Goal: Communication & Community: Participate in discussion

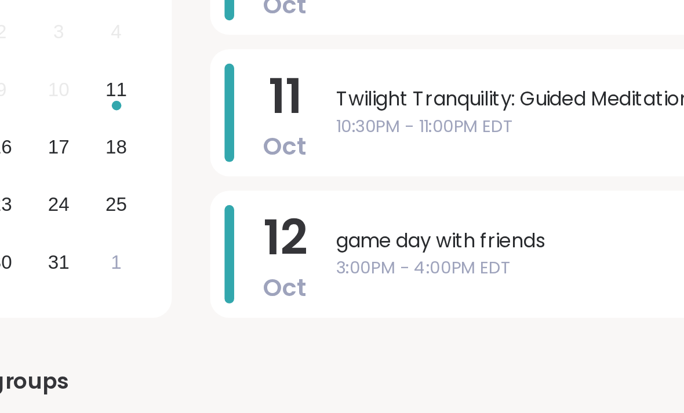
scroll to position [28, 0]
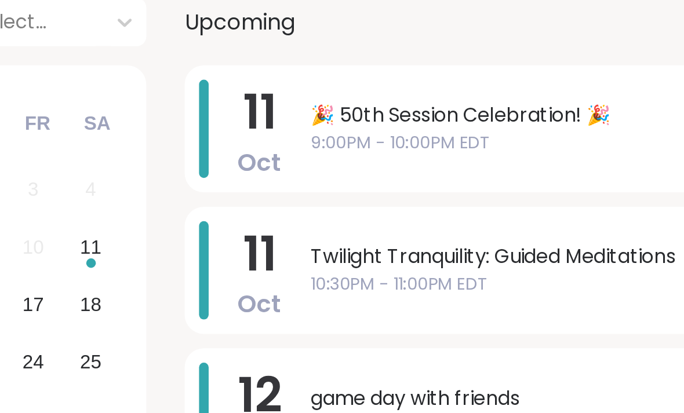
click at [462, 294] on div "game day with friends 3:00PM - 4:00PM EDT" at bounding box center [562, 318] width 201 height 48
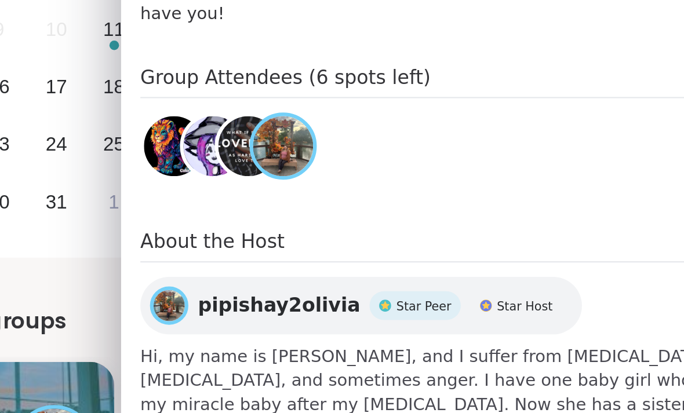
scroll to position [57, 0]
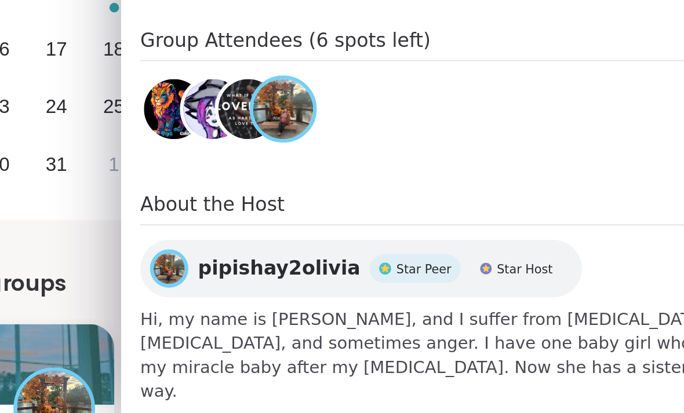
scroll to position [696, 0]
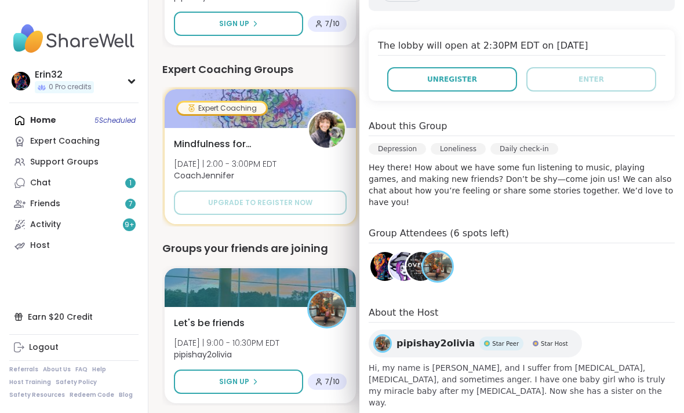
click at [322, 87] on div "Expert Coaching Mindfulness for ADHD Mon 10/13 | 2:00 - 3:00PM EDT CoachJennife…" at bounding box center [416, 157] width 508 height 140
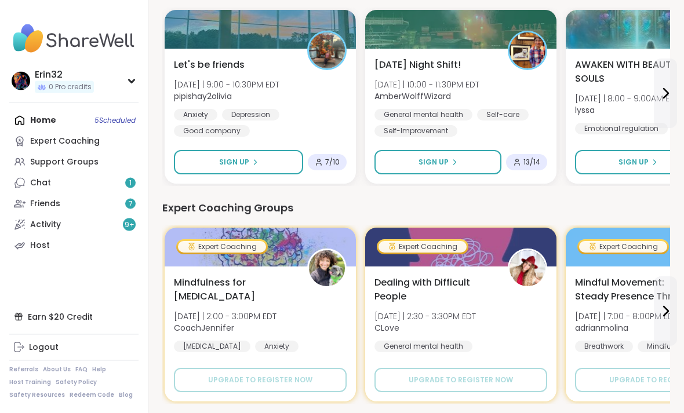
scroll to position [636, 0]
click at [465, 166] on button "Sign Up" at bounding box center [437, 162] width 127 height 24
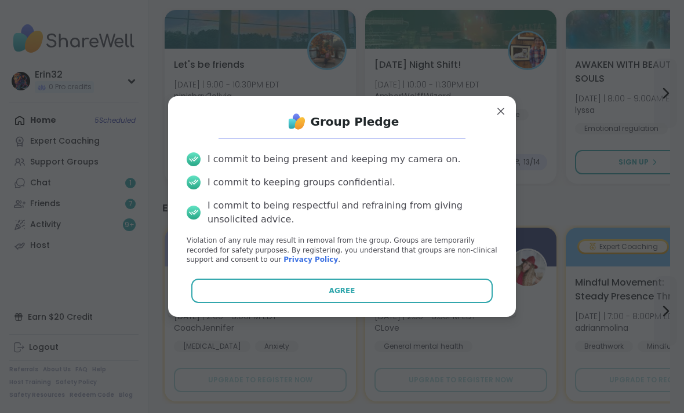
click at [457, 303] on button "Agree" at bounding box center [342, 291] width 302 height 24
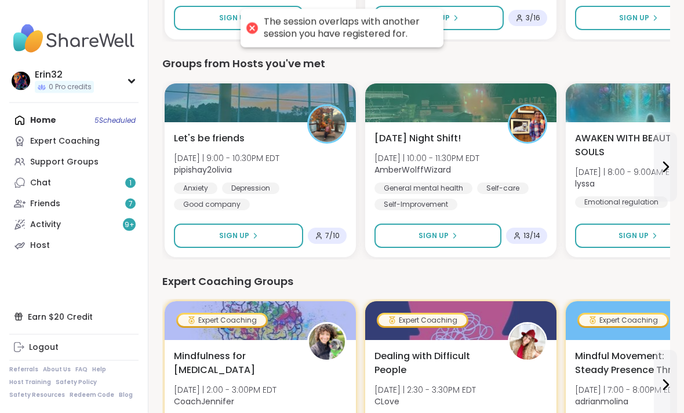
scroll to position [563, 0]
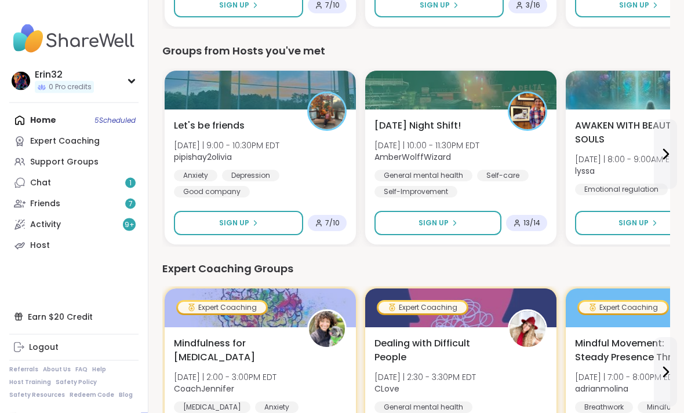
click at [522, 183] on div "General mental health Self-care Self-Improvement" at bounding box center [460, 184] width 173 height 28
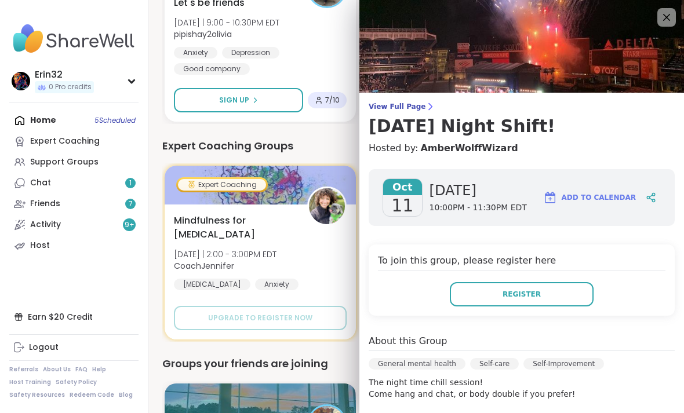
scroll to position [0, 0]
click at [670, 18] on icon at bounding box center [666, 17] width 14 height 14
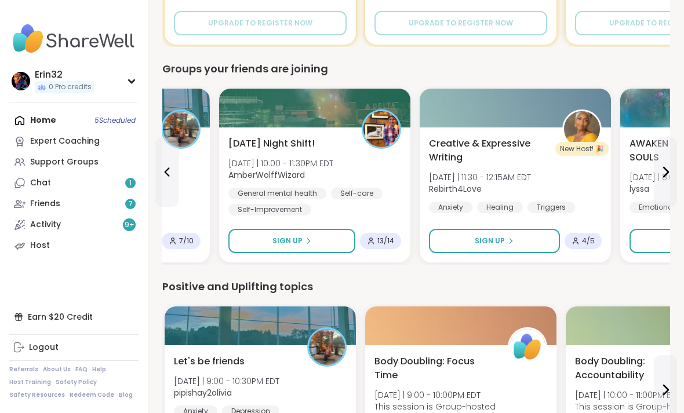
scroll to position [1009, 0]
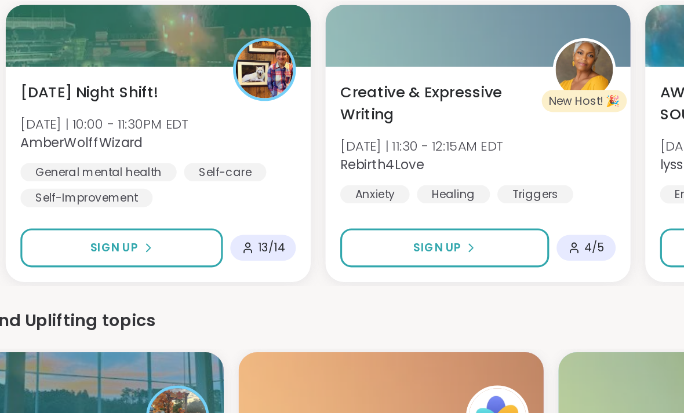
click at [429, 213] on button "Sign Up" at bounding box center [494, 225] width 131 height 24
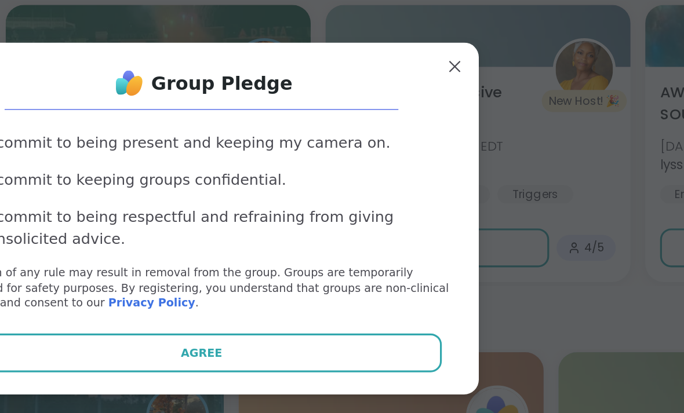
click at [264, 279] on button "Agree" at bounding box center [342, 291] width 302 height 24
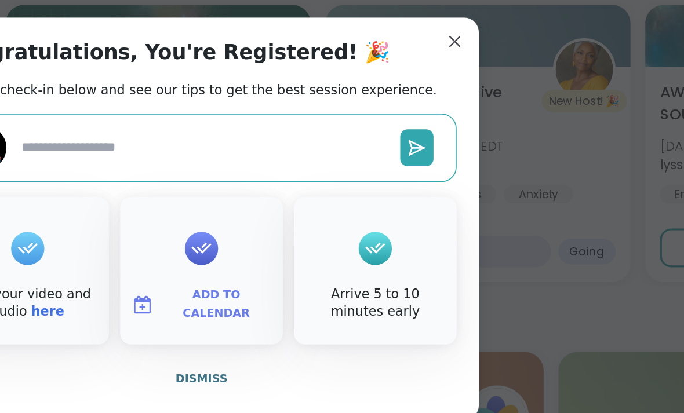
type textarea "*"
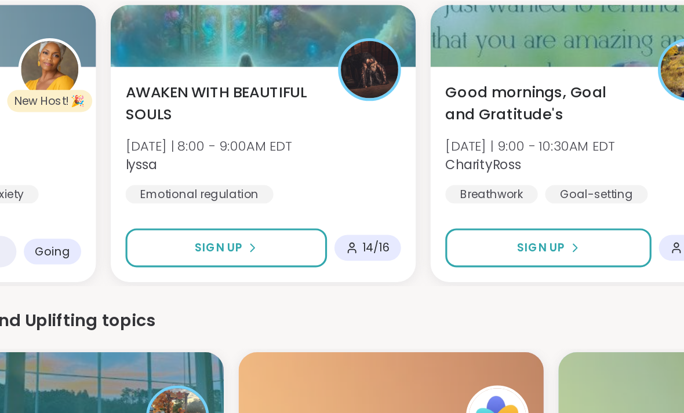
click at [495, 213] on button "Sign Up" at bounding box center [559, 225] width 129 height 24
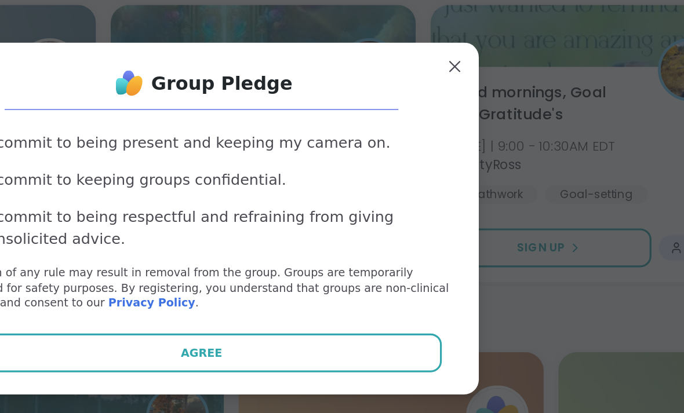
click at [263, 279] on button "Agree" at bounding box center [342, 291] width 302 height 24
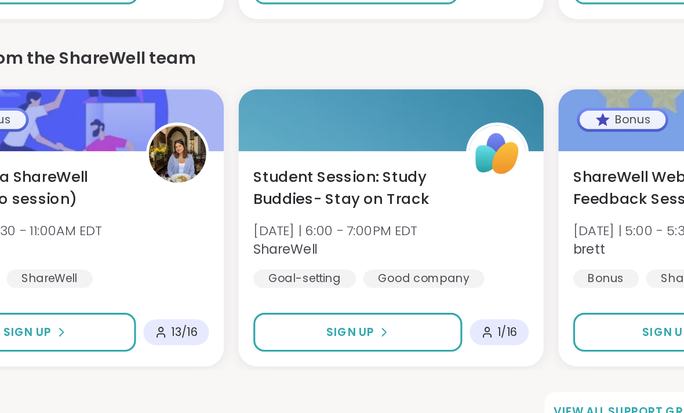
scroll to position [1547, 0]
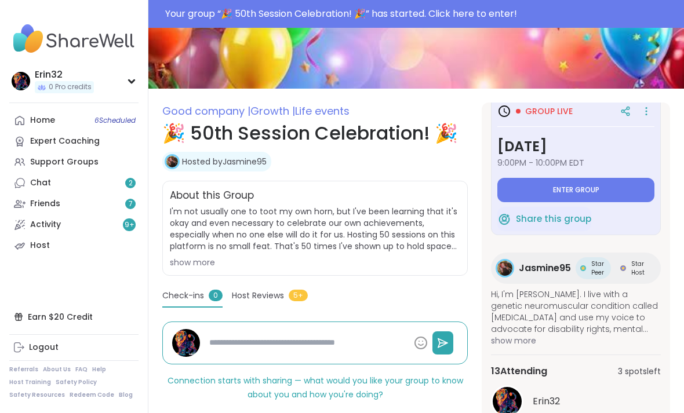
scroll to position [16, 0]
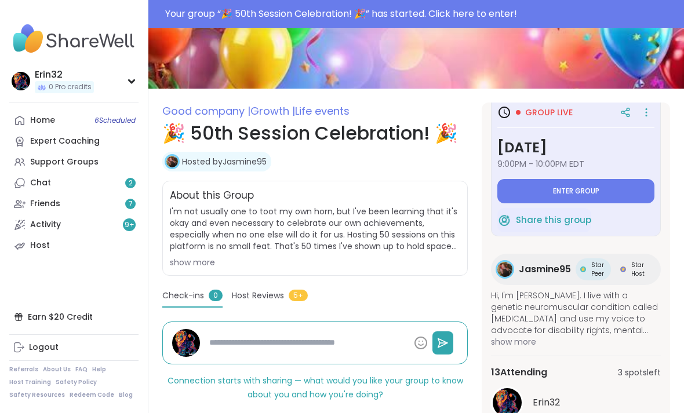
click at [603, 188] on button "Enter group" at bounding box center [575, 191] width 157 height 24
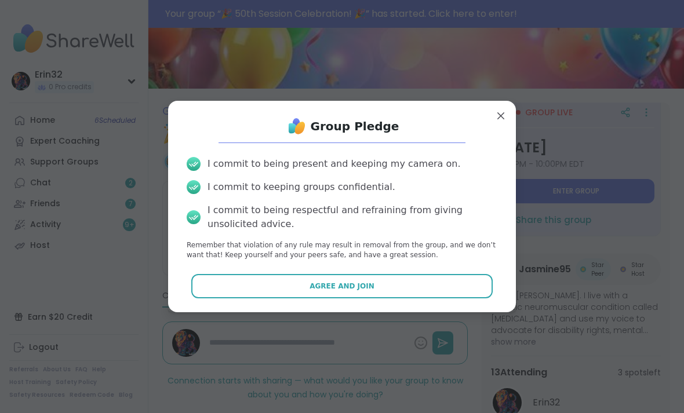
click at [474, 298] on button "Agree and Join" at bounding box center [342, 286] width 302 height 24
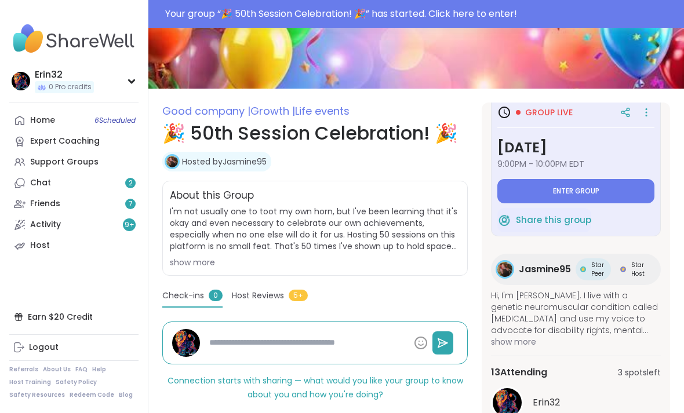
type textarea "*"
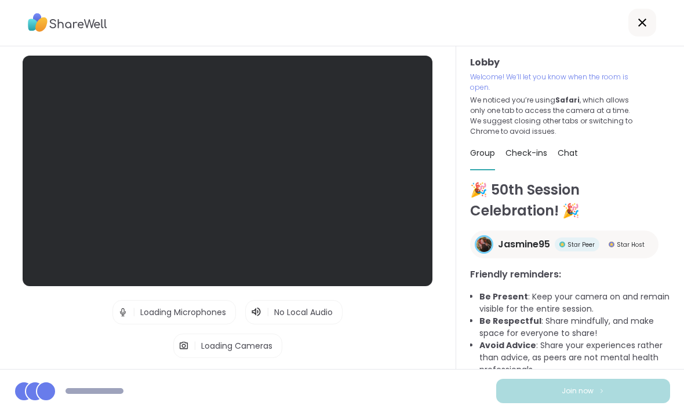
scroll to position [37, 0]
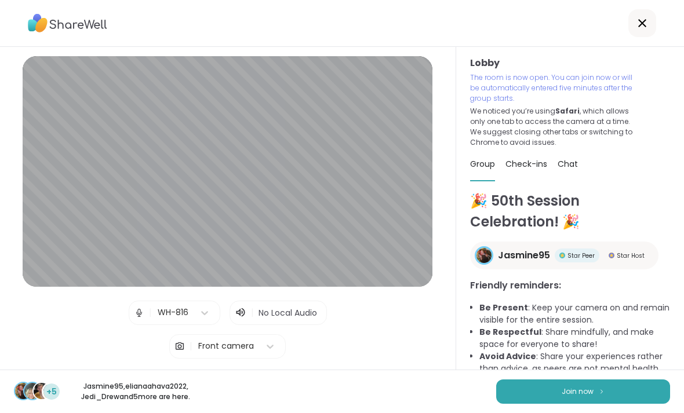
click at [553, 395] on button "Join now" at bounding box center [583, 391] width 174 height 24
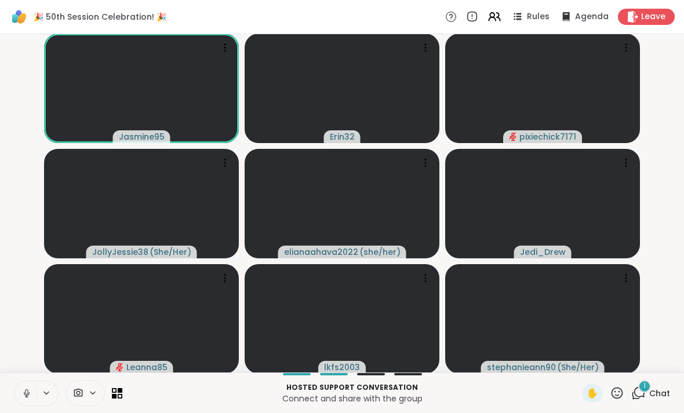
click at [643, 380] on div "1" at bounding box center [644, 386] width 13 height 13
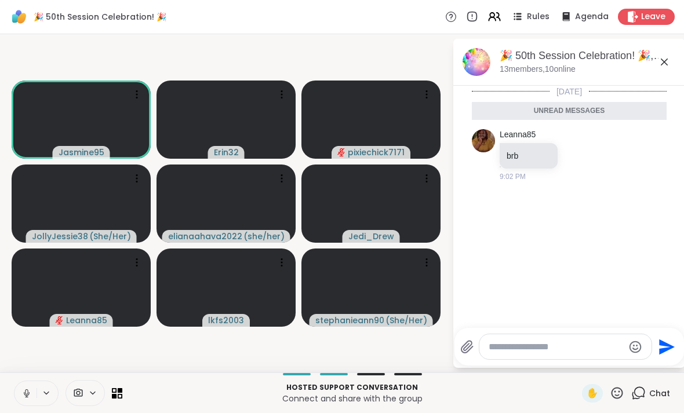
click at [666, 66] on icon at bounding box center [664, 62] width 14 height 14
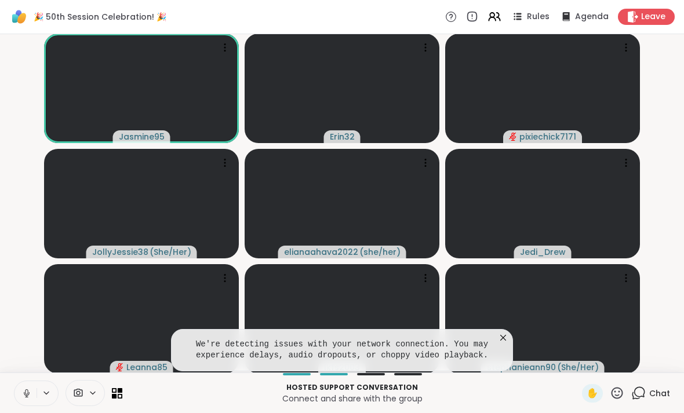
click at [502, 334] on icon at bounding box center [503, 338] width 12 height 12
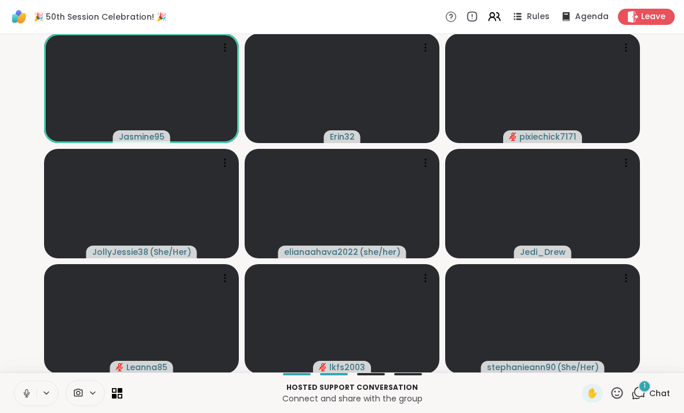
click at [648, 390] on div "1" at bounding box center [644, 386] width 13 height 13
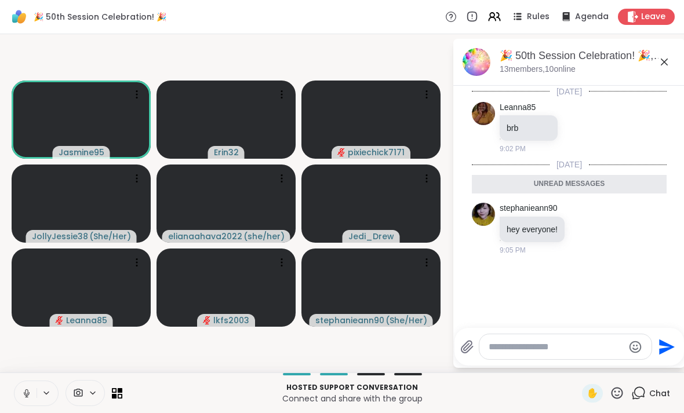
click at [662, 62] on icon at bounding box center [664, 62] width 14 height 14
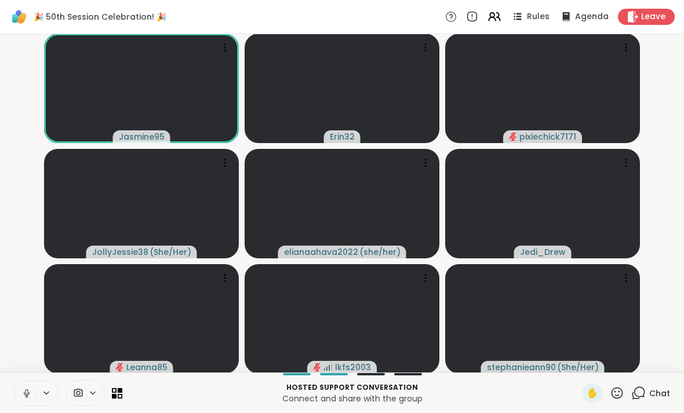
click at [676, 72] on video-player-container "Jasmine95 Erin32 pixiechick7171 JollyJessie38 ( She/Her ) elianaahava2022 ( she…" at bounding box center [342, 203] width 670 height 329
click at [615, 390] on icon at bounding box center [616, 393] width 14 height 14
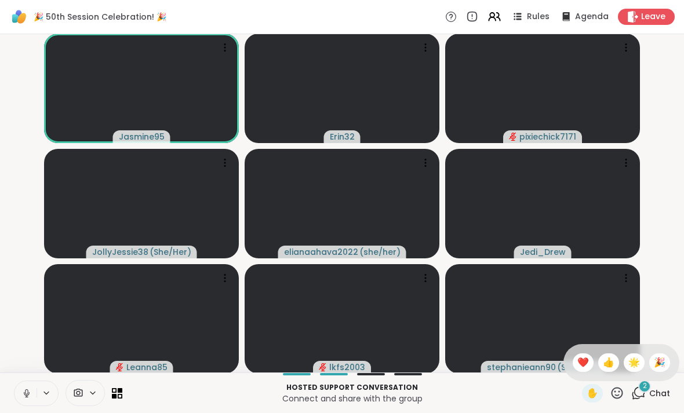
click at [662, 366] on span "🎉" at bounding box center [660, 363] width 12 height 14
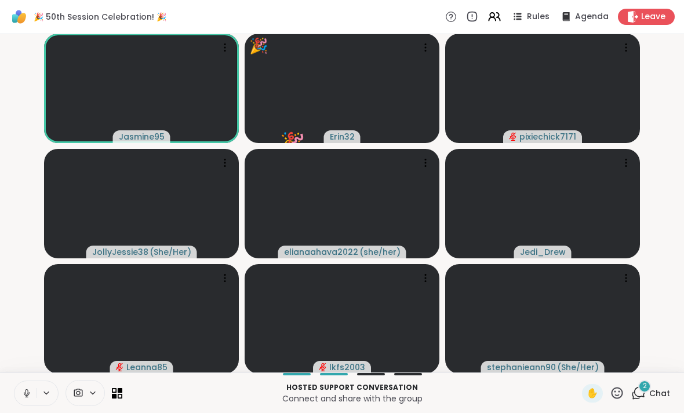
click at [663, 385] on div "2 Chat" at bounding box center [650, 393] width 39 height 19
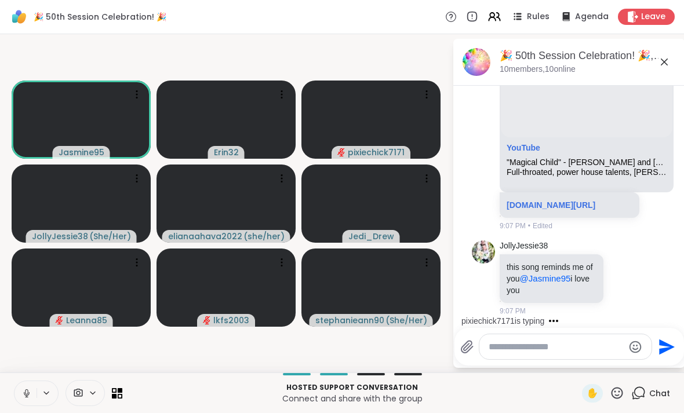
scroll to position [301, 0]
click at [670, 57] on icon at bounding box center [664, 62] width 14 height 14
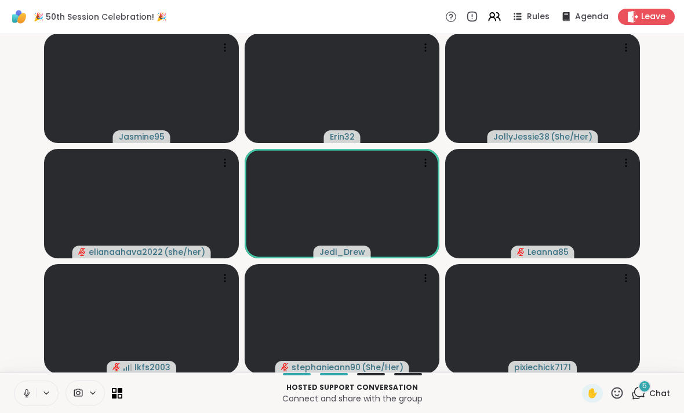
click at [654, 390] on span "Chat" at bounding box center [659, 394] width 21 height 12
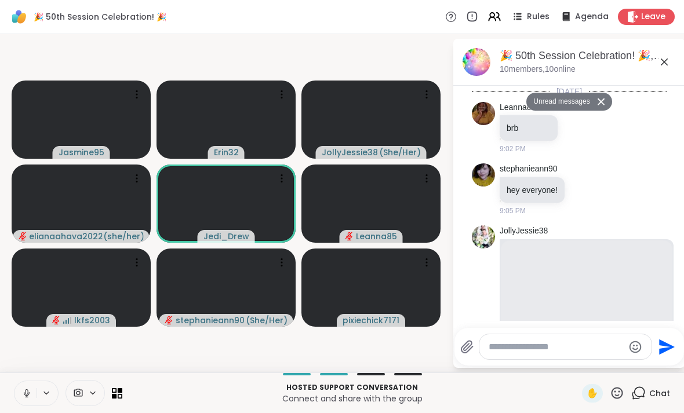
scroll to position [893, 0]
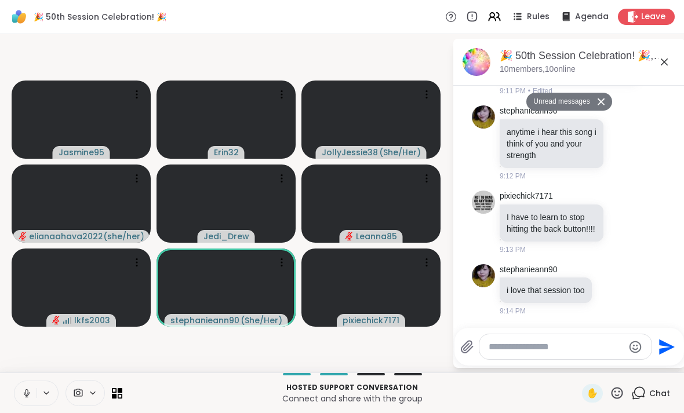
click at [678, 63] on div "🎉 50th Session Celebration! 🎉, [DATE] members, 10 online" at bounding box center [569, 62] width 232 height 47
click at [660, 64] on icon at bounding box center [664, 62] width 14 height 14
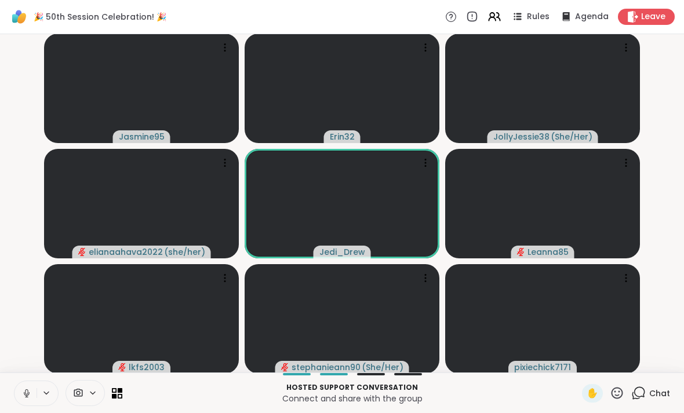
click at [583, 400] on div "✋" at bounding box center [592, 393] width 21 height 19
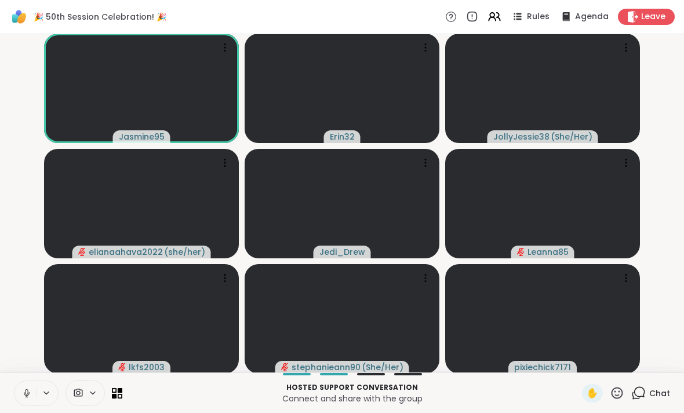
click at [582, 395] on div "✋" at bounding box center [592, 393] width 21 height 19
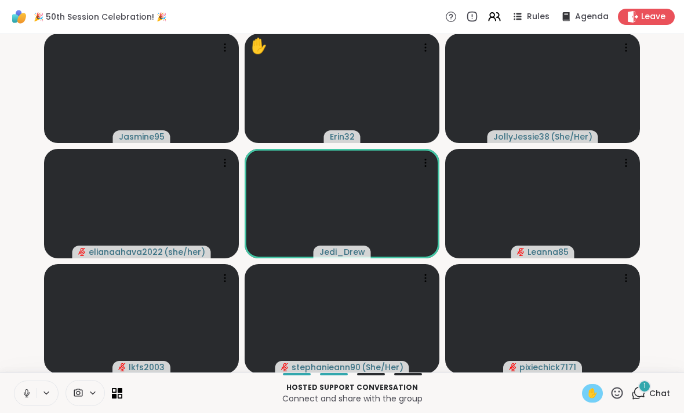
click at [645, 397] on icon at bounding box center [638, 393] width 14 height 14
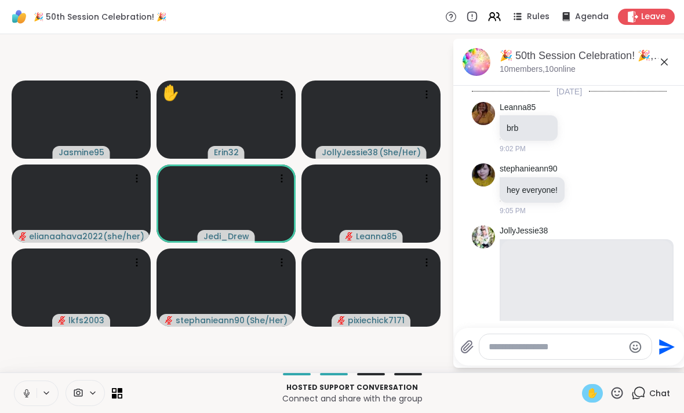
scroll to position [954, 0]
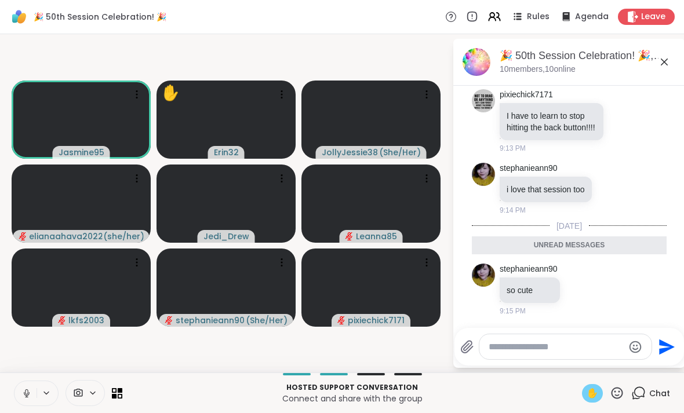
click at [660, 68] on icon at bounding box center [664, 62] width 14 height 14
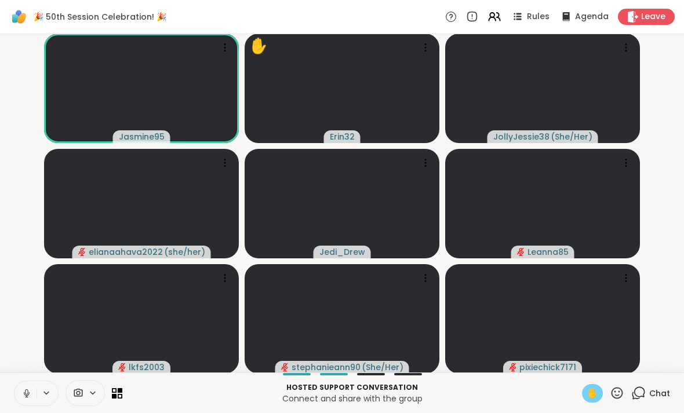
click at [582, 382] on div "Hosted support conversation Connect and share with the group ✋ Chat" at bounding box center [342, 393] width 684 height 41
click at [587, 386] on span "✋" at bounding box center [592, 393] width 12 height 14
click at [589, 390] on span "✋" at bounding box center [592, 393] width 12 height 14
click at [589, 389] on span "✋" at bounding box center [592, 393] width 12 height 14
click at [665, 397] on span "Chat" at bounding box center [659, 394] width 21 height 12
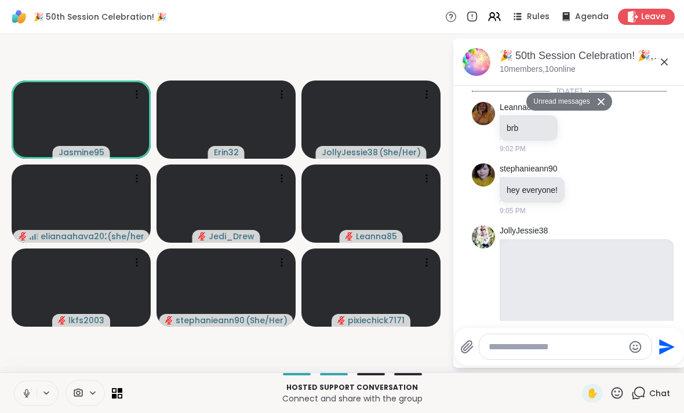
scroll to position [1582, 0]
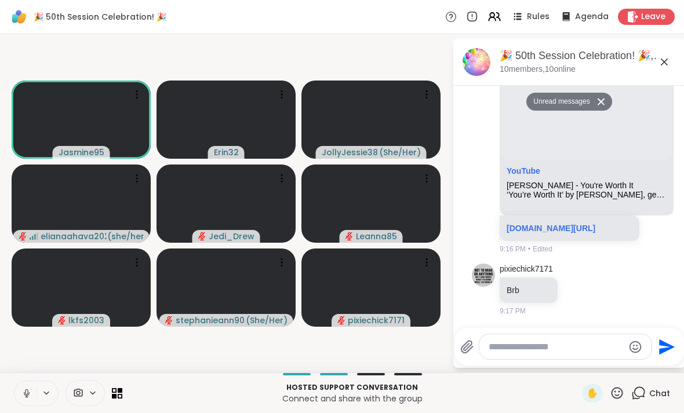
click at [643, 53] on div "🎉 50th Session Celebration! 🎉, [DATE]" at bounding box center [587, 56] width 176 height 14
click at [652, 54] on div "🎉 50th Session Celebration! 🎉, [DATE]" at bounding box center [587, 56] width 176 height 14
click at [650, 60] on div "🎉 50th Session Celebration! 🎉, [DATE]" at bounding box center [587, 56] width 176 height 14
click at [643, 65] on div "🎉 50th Session Celebration! 🎉, [DATE] members, 10 online" at bounding box center [587, 62] width 176 height 26
click at [670, 56] on icon at bounding box center [664, 62] width 14 height 14
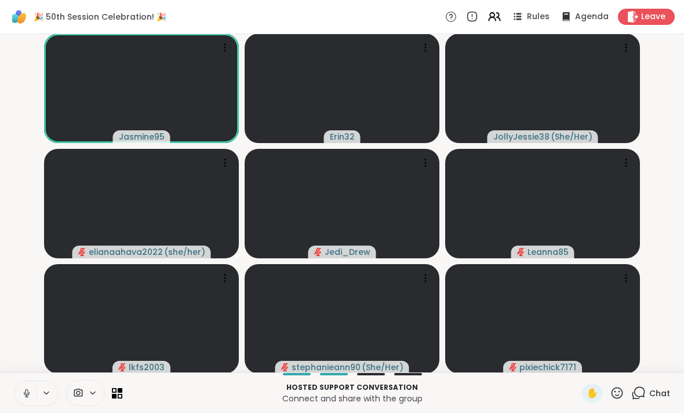
click at [676, 61] on video-player-container "Jasmine95 Erin32 JollyJessie38 ( She/Her ) elianaahava2022 ( she/her ) Jedi_Dre…" at bounding box center [342, 203] width 670 height 329
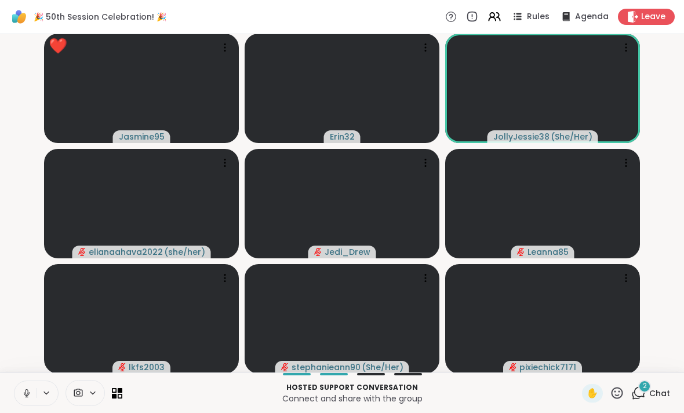
click at [649, 393] on span "Chat" at bounding box center [659, 394] width 21 height 12
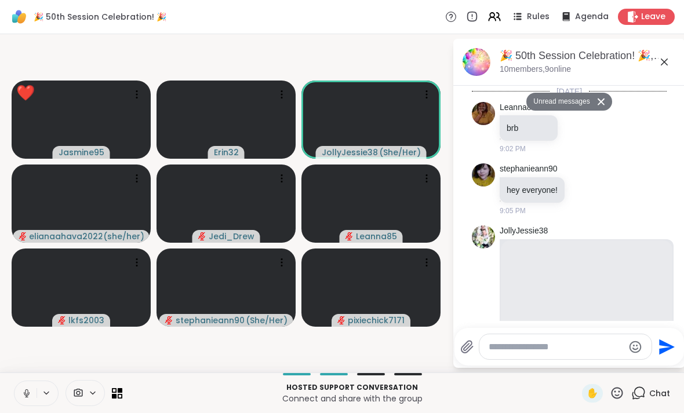
scroll to position [1938, 0]
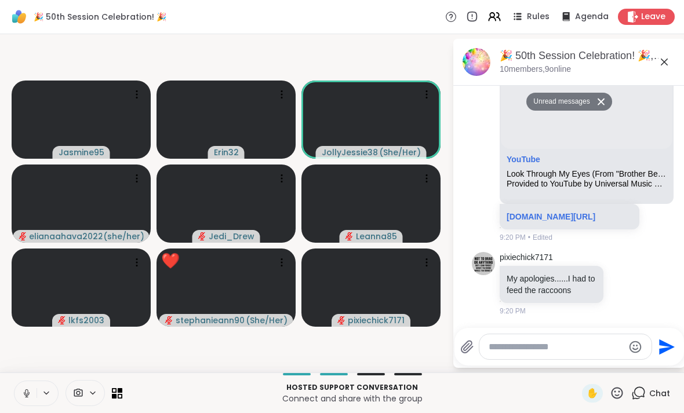
click at [671, 56] on div "🎉 50th Session Celebration! 🎉, [DATE]" at bounding box center [587, 56] width 176 height 14
click at [658, 67] on icon at bounding box center [664, 62] width 14 height 14
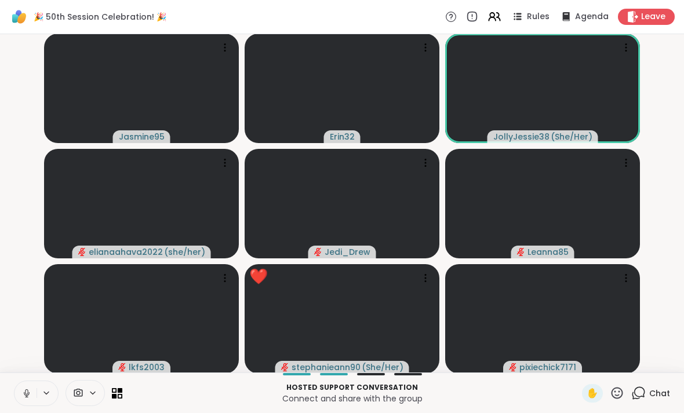
click at [621, 392] on icon at bounding box center [616, 393] width 14 height 14
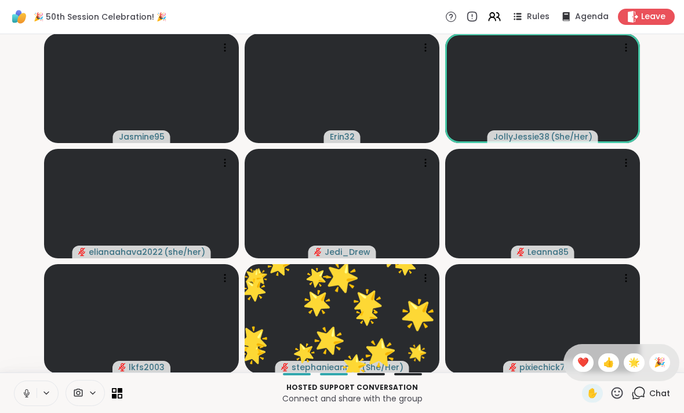
click at [665, 359] on span "🎉" at bounding box center [660, 363] width 12 height 14
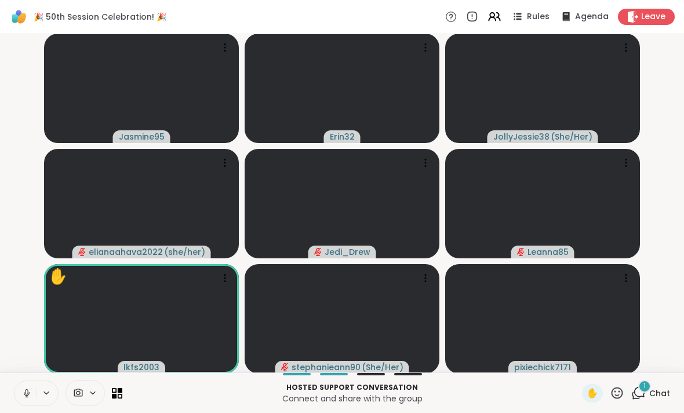
click at [620, 387] on icon at bounding box center [616, 393] width 14 height 14
click at [677, 362] on div "✋ ❤️ 👍 🌟 🎉" at bounding box center [621, 362] width 116 height 37
click at [621, 392] on icon at bounding box center [616, 393] width 14 height 14
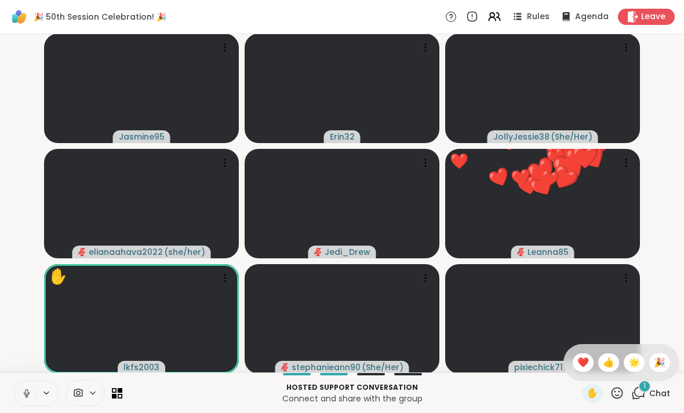
click at [667, 355] on div "✋ ❤️ 👍 🌟 🎉" at bounding box center [621, 362] width 116 height 37
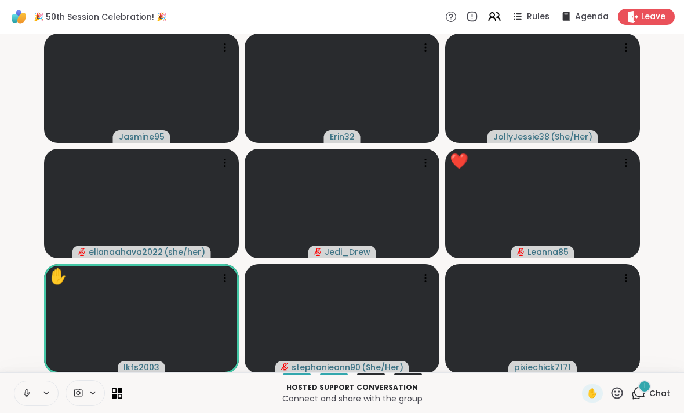
click at [623, 392] on icon at bounding box center [617, 393] width 12 height 12
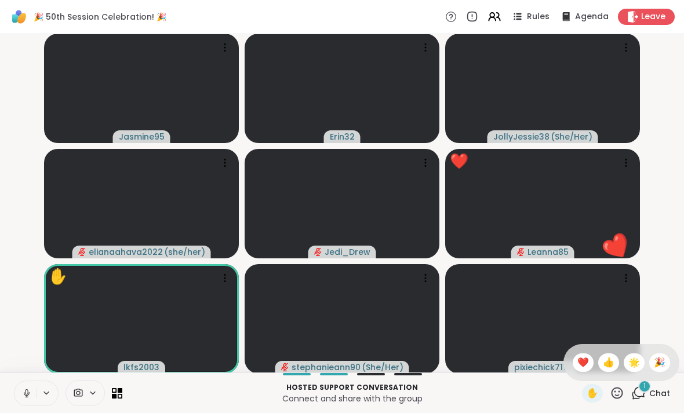
click at [662, 360] on span "🎉" at bounding box center [660, 363] width 12 height 14
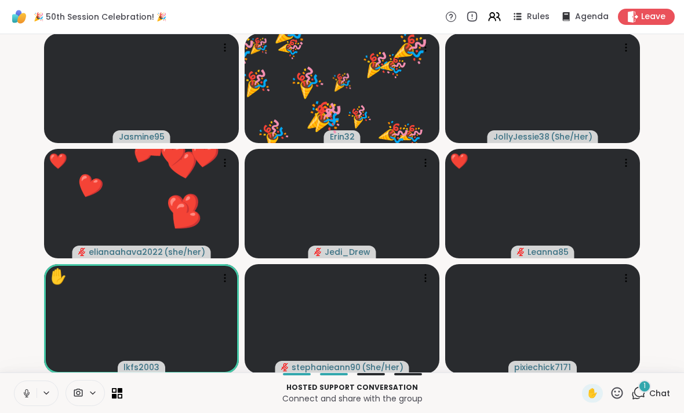
click at [655, 393] on span "Chat" at bounding box center [659, 394] width 21 height 12
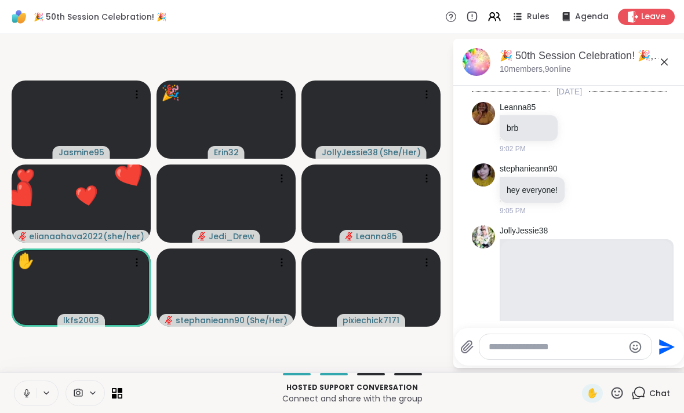
scroll to position [1999, 0]
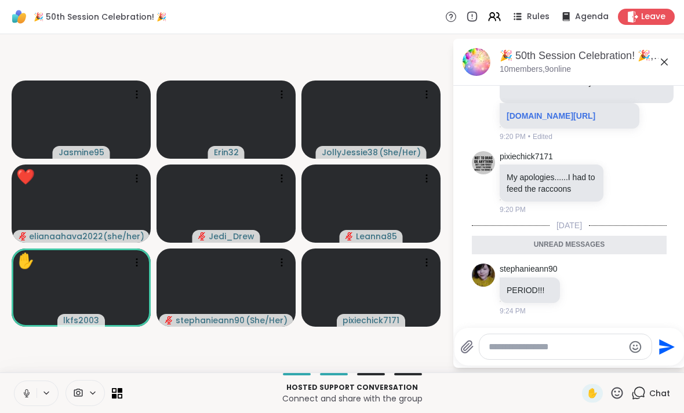
click at [669, 66] on icon at bounding box center [664, 62] width 14 height 14
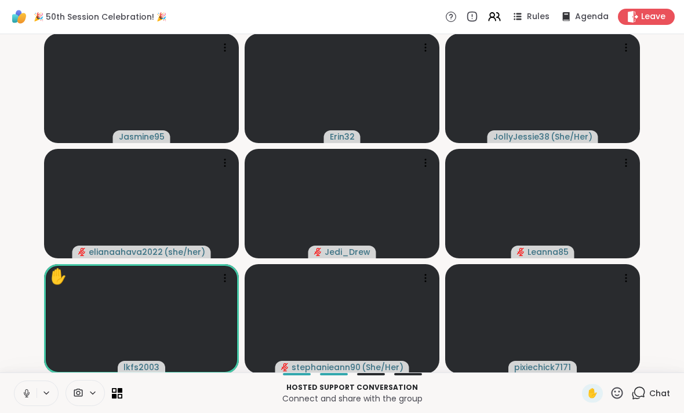
click at [623, 386] on icon at bounding box center [616, 393] width 14 height 14
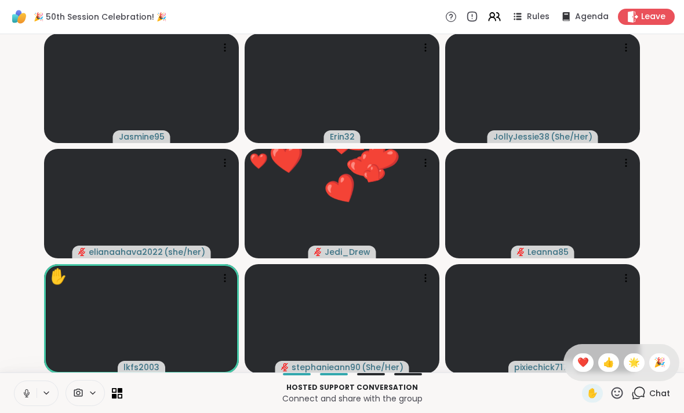
click at [659, 366] on span "🎉" at bounding box center [660, 363] width 12 height 14
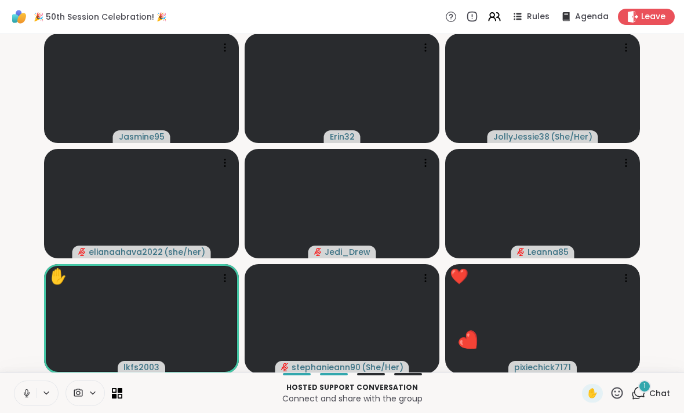
click at [624, 386] on icon at bounding box center [616, 393] width 14 height 14
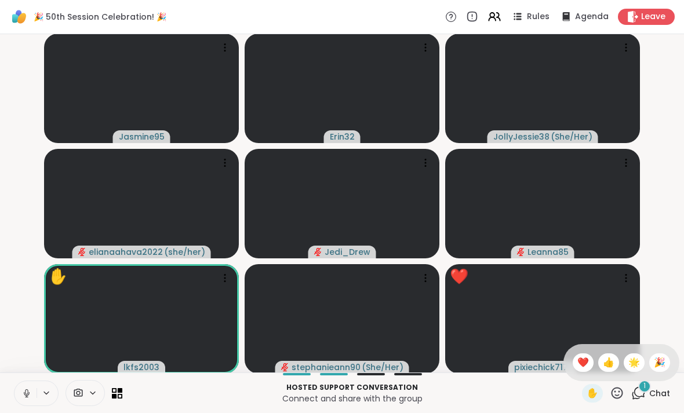
click at [665, 363] on div "🎉" at bounding box center [659, 362] width 21 height 19
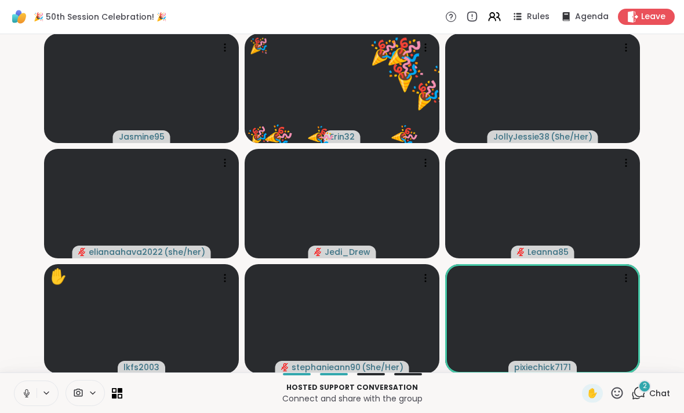
click at [654, 393] on span "Chat" at bounding box center [659, 394] width 21 height 12
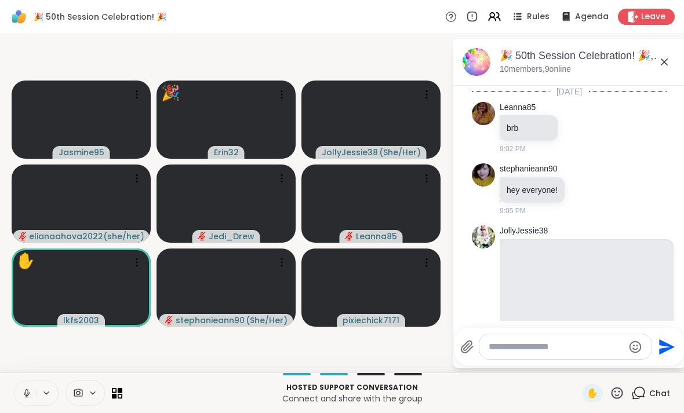
scroll to position [2157, 0]
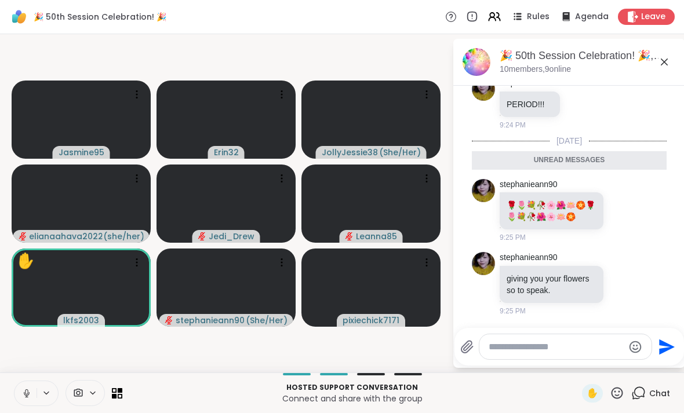
click at [662, 65] on icon at bounding box center [664, 62] width 14 height 14
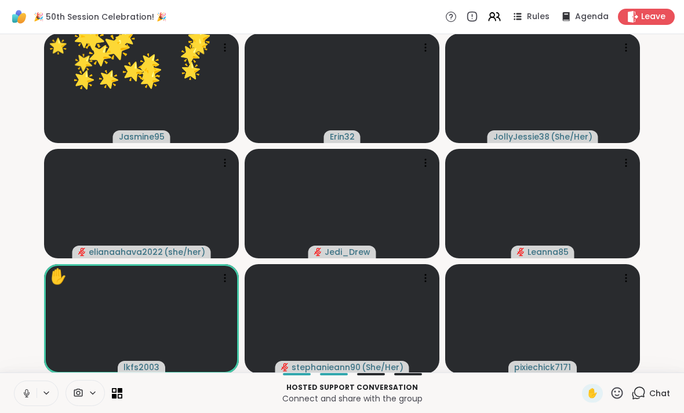
click at [624, 388] on icon at bounding box center [616, 393] width 14 height 14
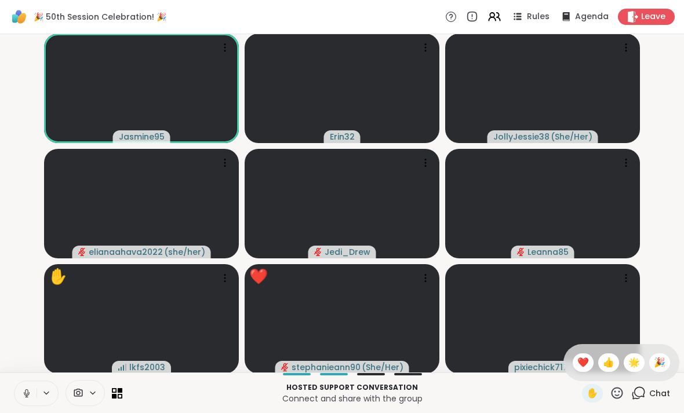
click at [663, 363] on span "🎉" at bounding box center [660, 363] width 12 height 14
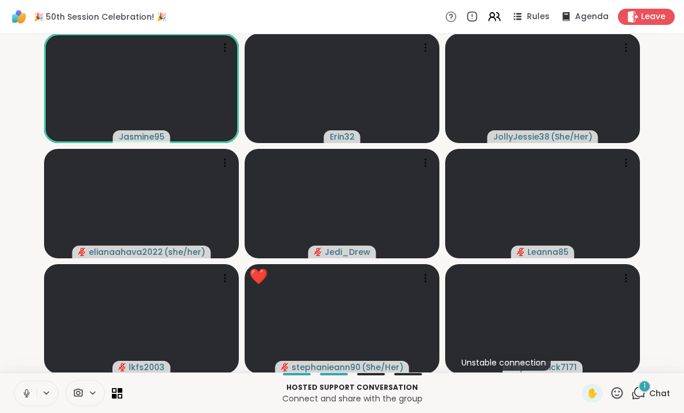
click at [619, 387] on icon at bounding box center [616, 393] width 14 height 14
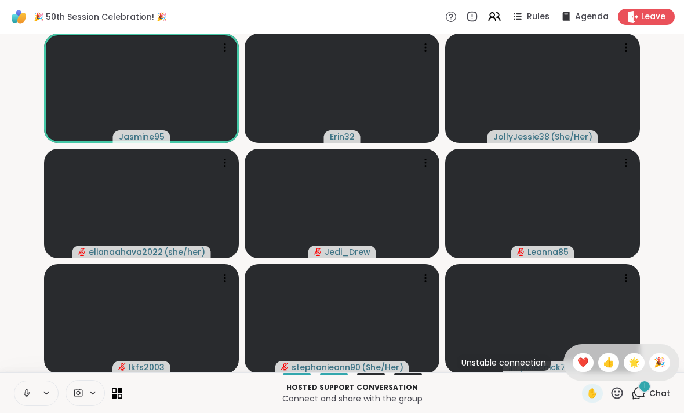
click at [660, 353] on div "🎉" at bounding box center [659, 362] width 21 height 19
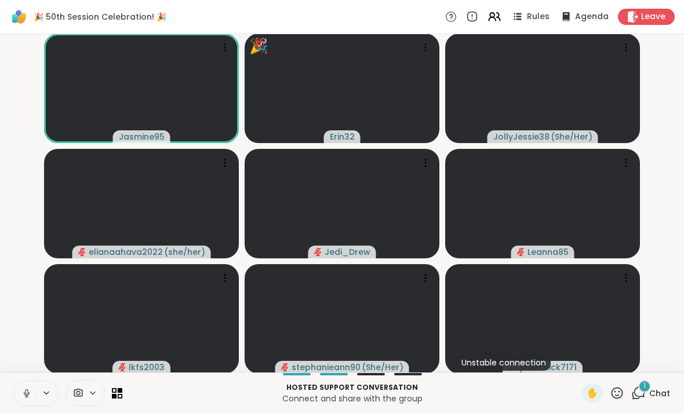
click at [653, 388] on span "Chat" at bounding box center [659, 394] width 21 height 12
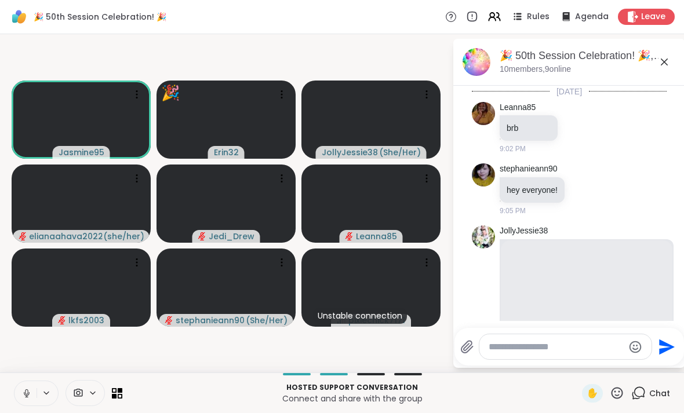
scroll to position [2218, 0]
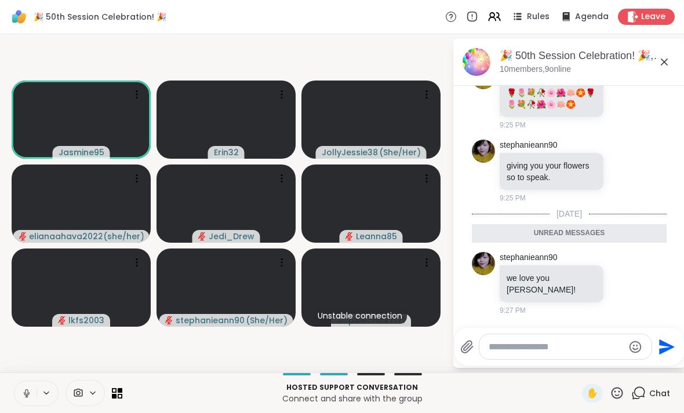
click at [657, 63] on icon at bounding box center [664, 62] width 14 height 14
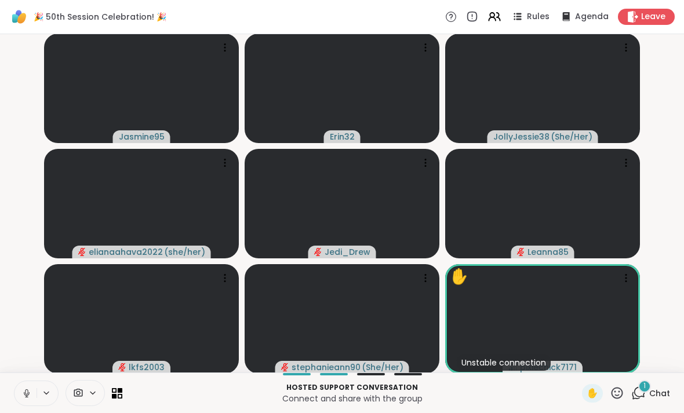
click at [655, 388] on span "Chat" at bounding box center [659, 394] width 21 height 12
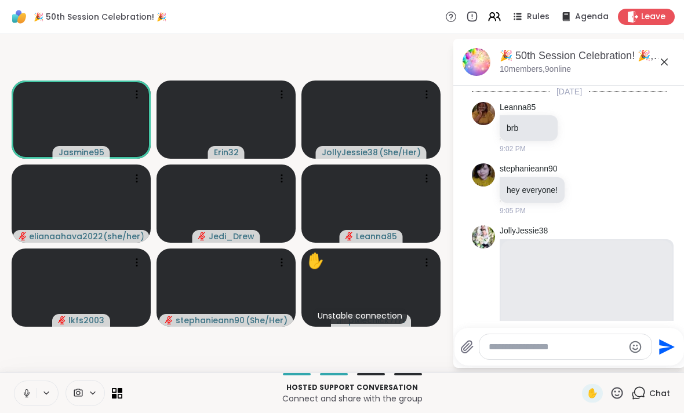
scroll to position [2490, 0]
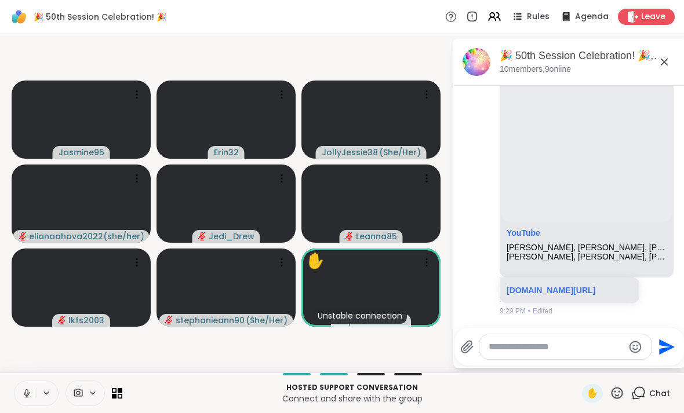
click at [673, 49] on div "🎉 50th Session Celebration! 🎉, [DATE]" at bounding box center [587, 56] width 176 height 14
click at [658, 63] on icon at bounding box center [664, 62] width 14 height 14
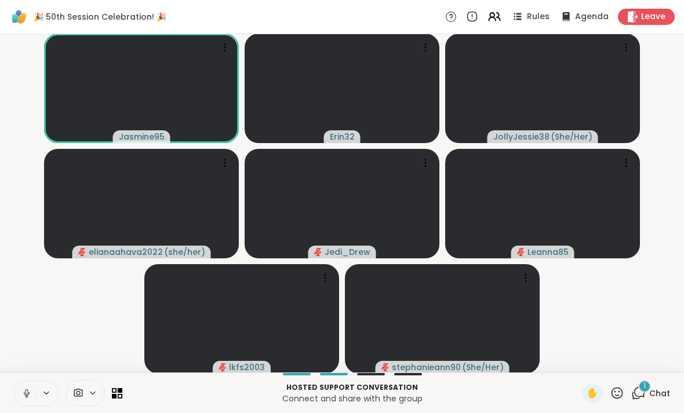
click at [643, 389] on div "1" at bounding box center [644, 386] width 13 height 13
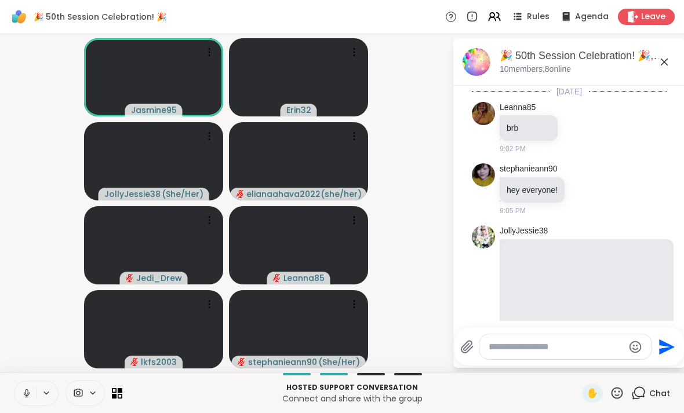
scroll to position [2784, 0]
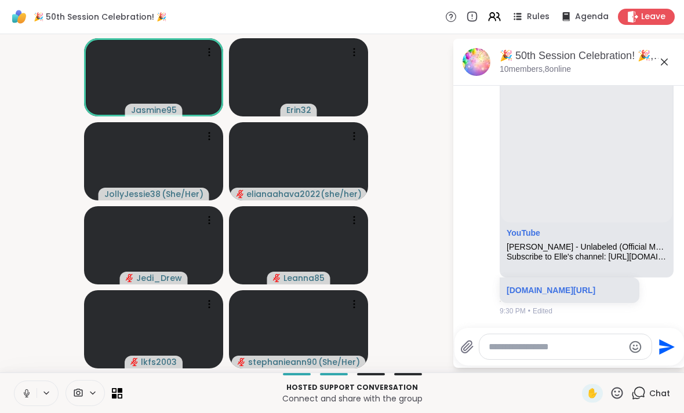
click at [668, 56] on icon at bounding box center [664, 62] width 14 height 14
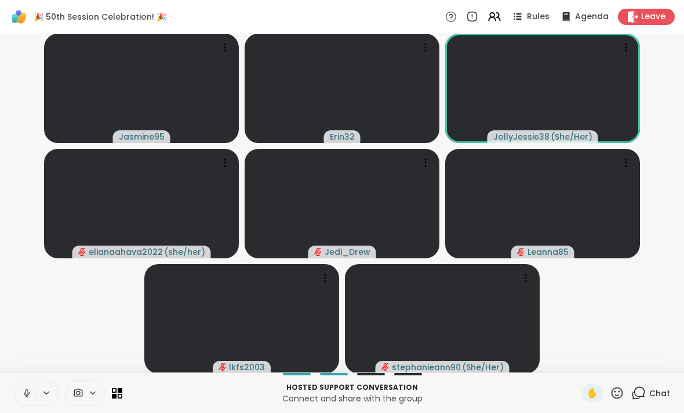
click at [664, 392] on span "Chat" at bounding box center [659, 394] width 21 height 12
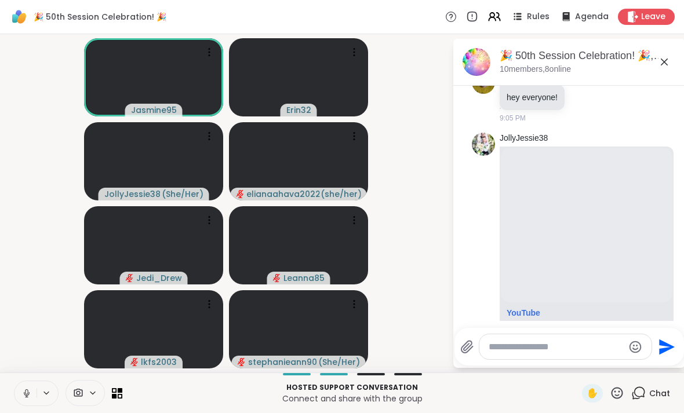
scroll to position [85, 0]
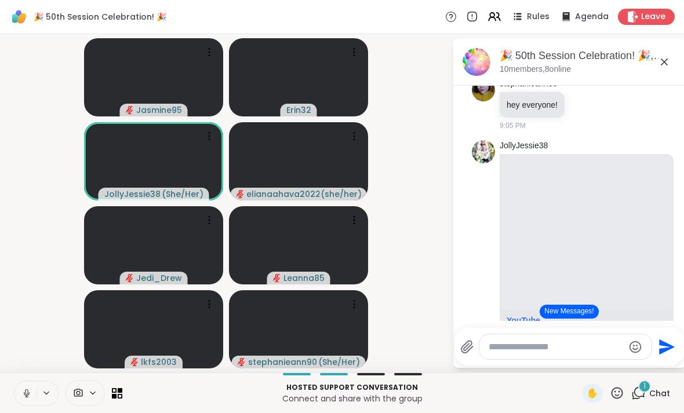
click at [27, 393] on icon at bounding box center [26, 393] width 10 height 10
click at [5, 174] on div "Jasmine95 Erin32 JollyJessie38 ( She/Her ) elianaahava2022 ( she/her ) Jedi_Dre…" at bounding box center [342, 203] width 684 height 338
click at [614, 396] on icon at bounding box center [617, 393] width 12 height 12
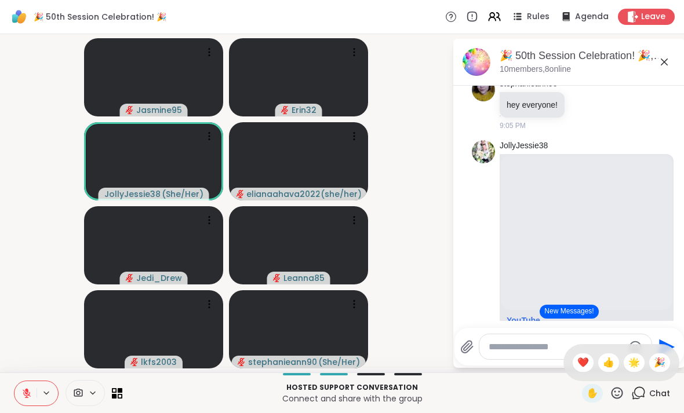
click at [665, 362] on span "🎉" at bounding box center [660, 363] width 12 height 14
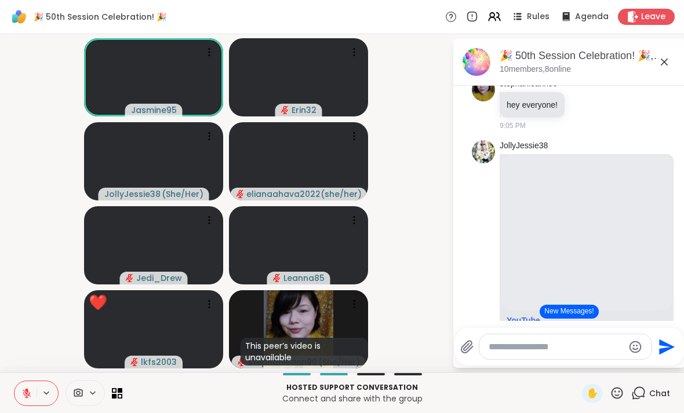
click at [20, 401] on button at bounding box center [25, 393] width 22 height 24
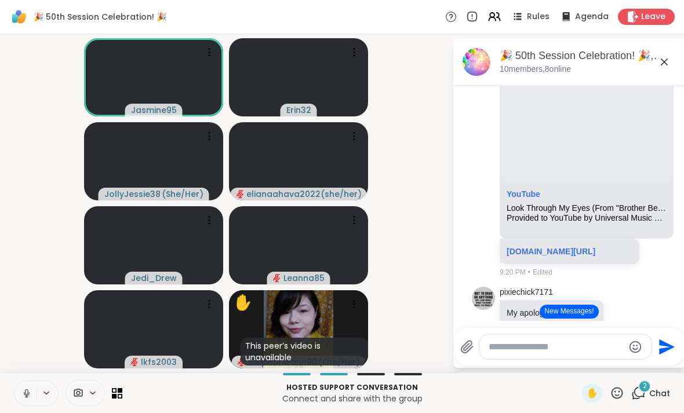
scroll to position [1796, 0]
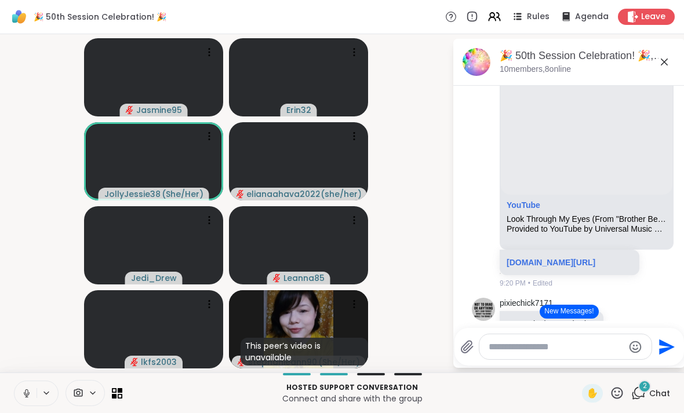
click at [622, 390] on icon at bounding box center [617, 393] width 12 height 12
click at [660, 362] on span "🎉" at bounding box center [660, 363] width 12 height 14
click at [652, 389] on span "Chat" at bounding box center [659, 394] width 21 height 12
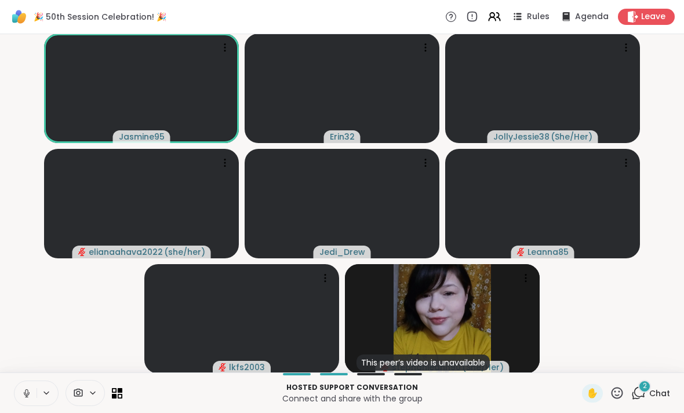
click at [652, 393] on span "Chat" at bounding box center [659, 394] width 21 height 12
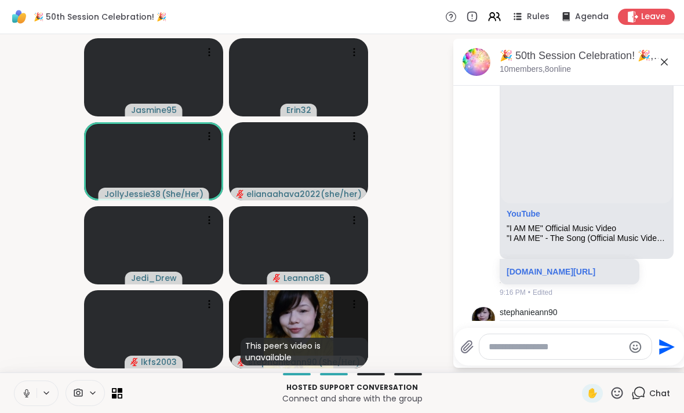
scroll to position [1177, 0]
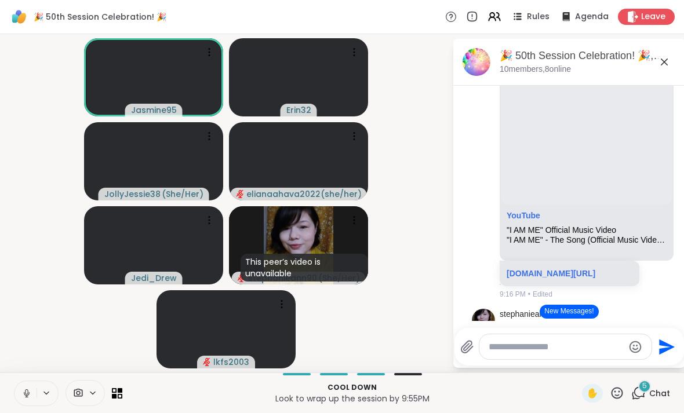
click at [656, 393] on span "Chat" at bounding box center [659, 394] width 21 height 12
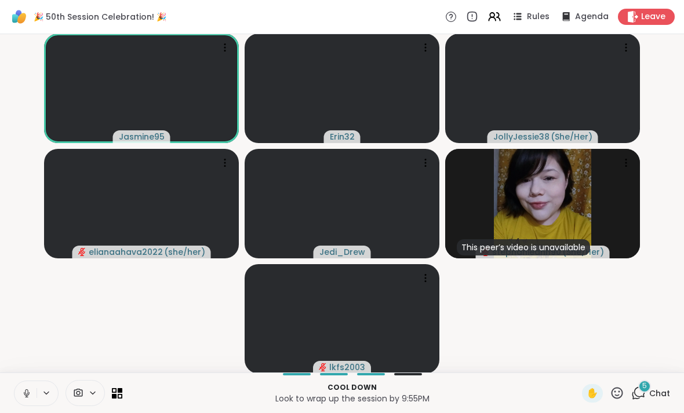
click at [659, 388] on span "Chat" at bounding box center [659, 394] width 21 height 12
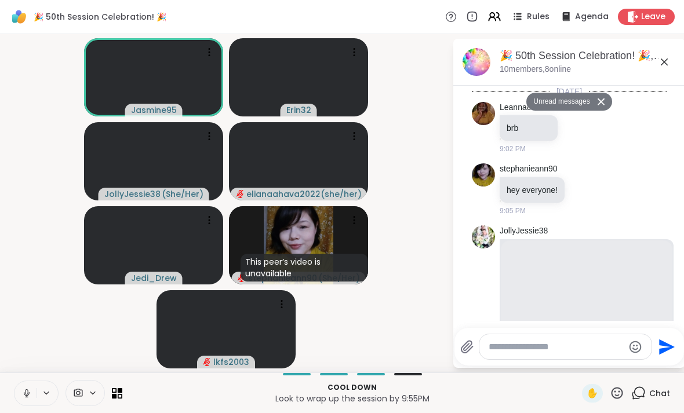
scroll to position [5265, 0]
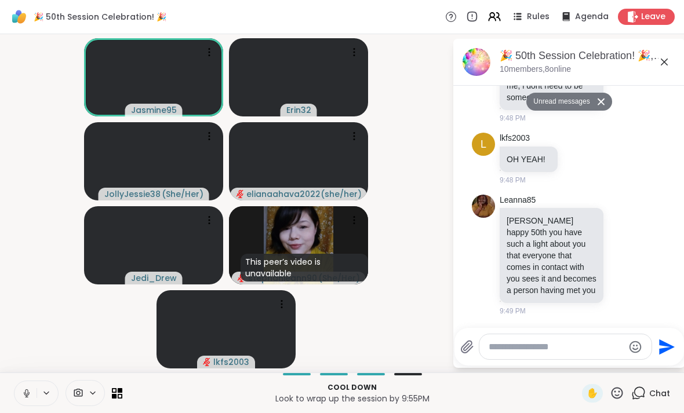
click at [665, 62] on icon at bounding box center [663, 62] width 7 height 7
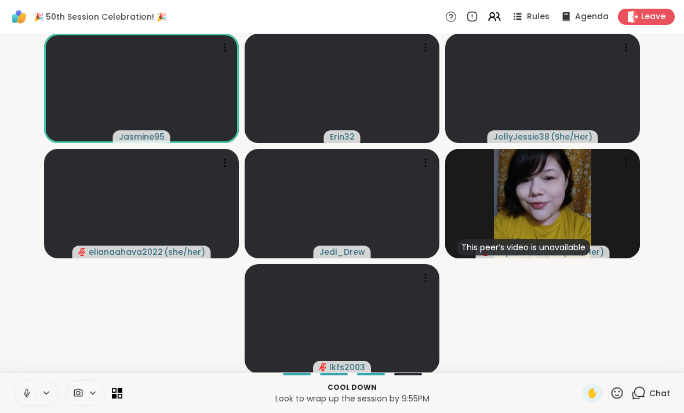
click at [651, 390] on span "Chat" at bounding box center [659, 394] width 21 height 12
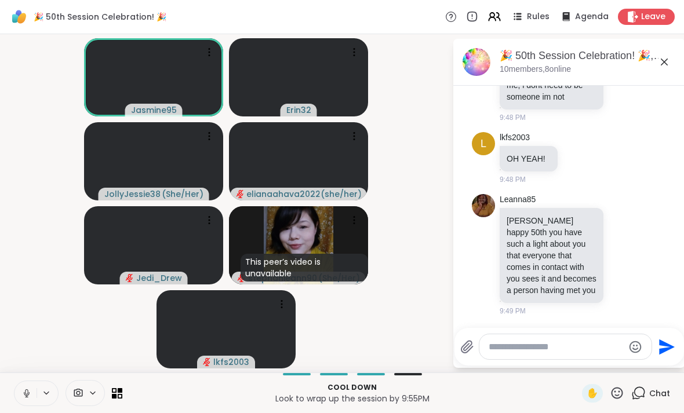
scroll to position [5199, 0]
click at [642, 189] on div "l lkfs2003 OH YEAH! 9:48 PM" at bounding box center [569, 158] width 195 height 62
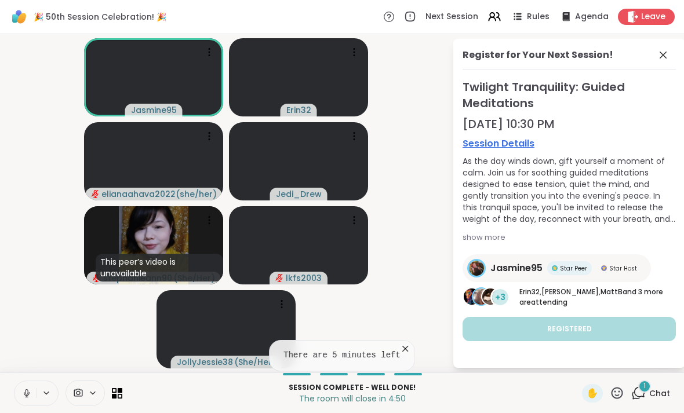
scroll to position [0, 0]
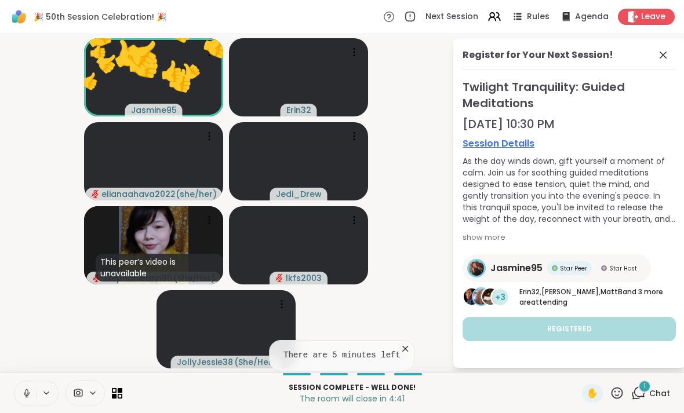
click at [652, 389] on span "Chat" at bounding box center [659, 394] width 21 height 12
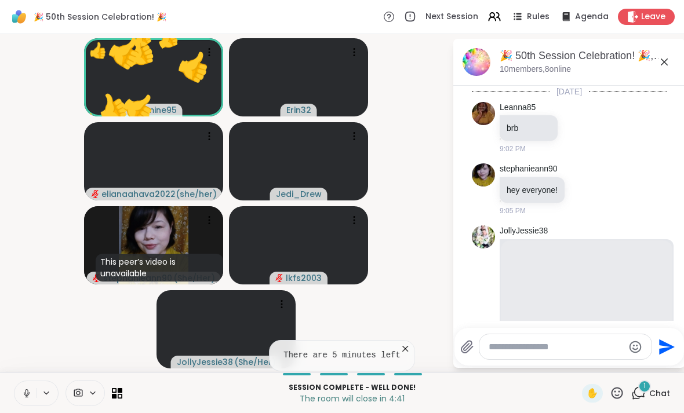
scroll to position [5338, 0]
